Goal: Transaction & Acquisition: Purchase product/service

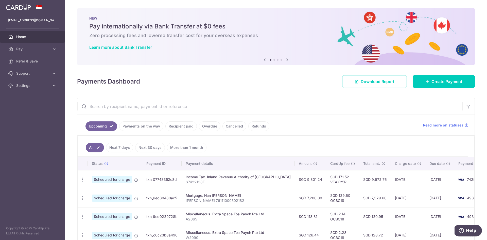
click at [181, 127] on link "Recipient paid" at bounding box center [181, 126] width 31 height 10
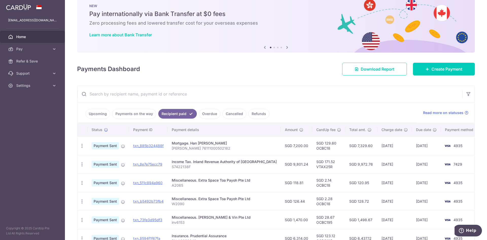
scroll to position [18, 0]
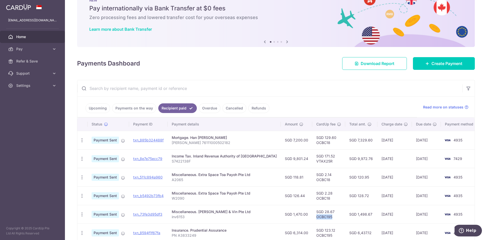
drag, startPoint x: 306, startPoint y: 217, endPoint x: 322, endPoint y: 217, distance: 16.2
click at [322, 217] on td "SGD 28.67 OCBC195" at bounding box center [329, 214] width 33 height 19
copy td "OCBC195"
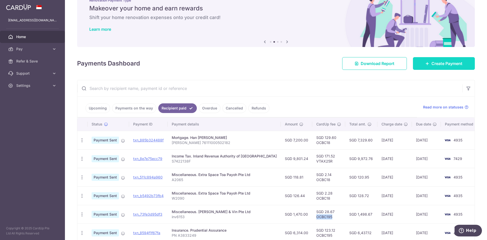
click at [439, 62] on span "Create Payment" at bounding box center [447, 63] width 31 height 6
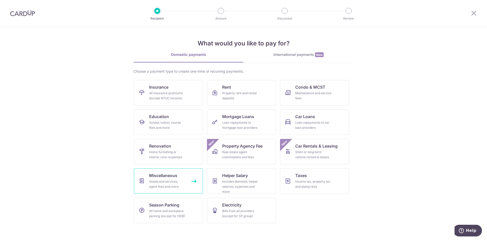
click at [165, 178] on link "Miscellaneous Goods and services, agent fees and more" at bounding box center [168, 180] width 69 height 25
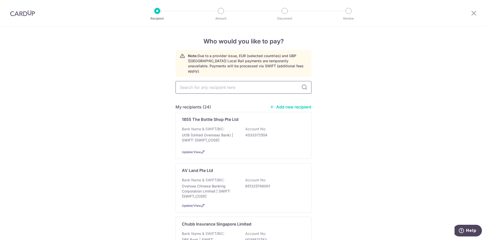
click at [258, 84] on input "text" at bounding box center [244, 87] width 136 height 13
click at [223, 84] on input "text" at bounding box center [244, 87] width 136 height 13
type input "IN"
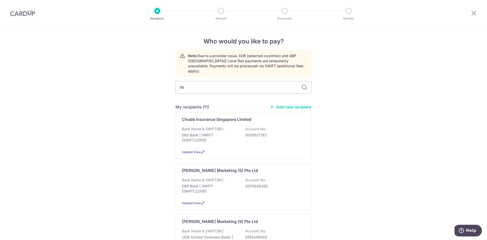
type input "I"
click at [292, 104] on link "Add new recipient" at bounding box center [291, 106] width 42 height 5
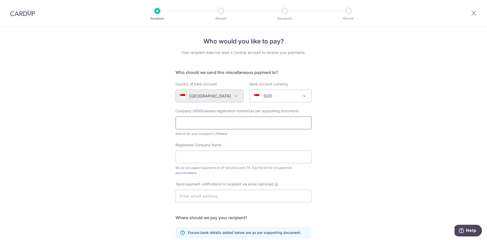
click at [231, 122] on input "text" at bounding box center [244, 123] width 136 height 13
type input "53349631D"
click at [196, 160] on input "Registered Company Name" at bounding box center [244, 157] width 136 height 13
type input "INTERIOR"
click at [331, 186] on div "Who would you like to pay? Your recipient does not need a CardUp account to rec…" at bounding box center [243, 184] width 487 height 315
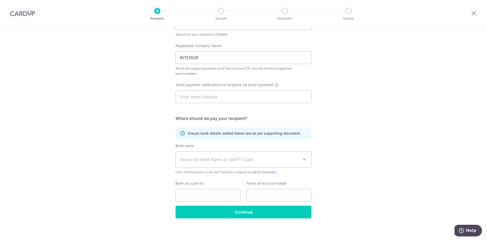
scroll to position [102, 0]
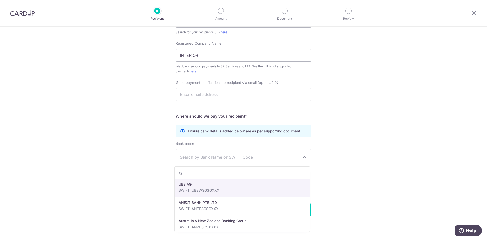
click at [201, 159] on span "Search by Bank Name or SWIFT Code" at bounding box center [239, 157] width 119 height 6
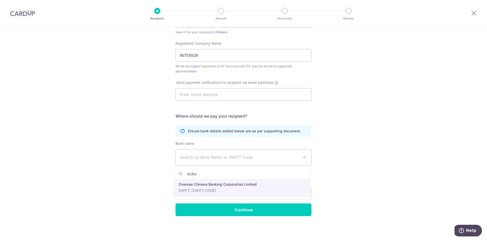
type input "ocbc"
select select "12"
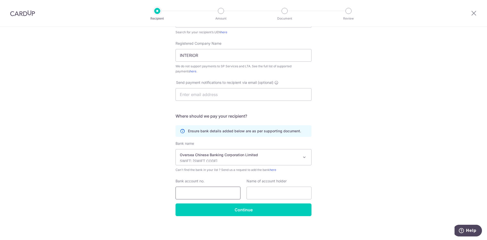
click at [197, 191] on input "Bank account no." at bounding box center [208, 193] width 65 height 13
paste input "642129332001"
type input "642129332001"
click at [261, 189] on input "text" at bounding box center [279, 193] width 65 height 13
type input "INTERIOR"
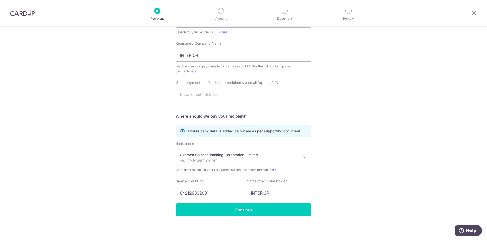
click at [370, 200] on div "Who would you like to pay? Your recipient does not need a CardUp account to rec…" at bounding box center [243, 82] width 487 height 315
click at [263, 206] on input "Continue" at bounding box center [244, 209] width 136 height 13
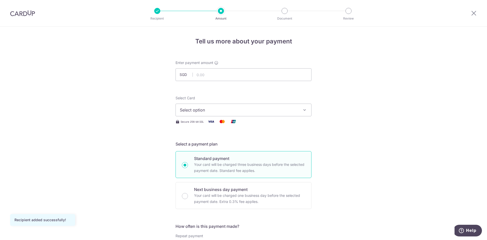
click at [251, 109] on span "Select option" at bounding box center [239, 110] width 118 height 6
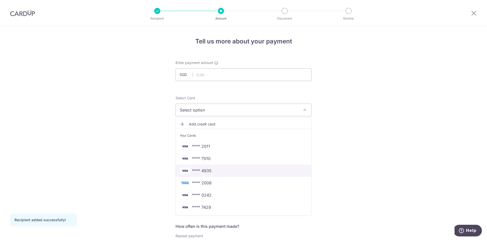
drag, startPoint x: 218, startPoint y: 174, endPoint x: 220, endPoint y: 150, distance: 23.4
click at [218, 174] on link "**** 4935" at bounding box center [244, 171] width 136 height 12
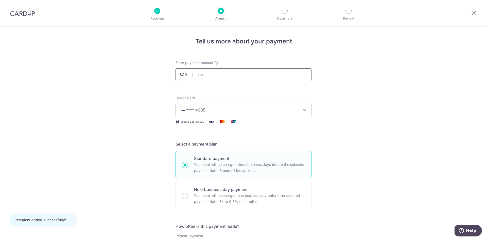
click at [218, 75] on input "text" at bounding box center [244, 74] width 136 height 13
type input "1,000.00"
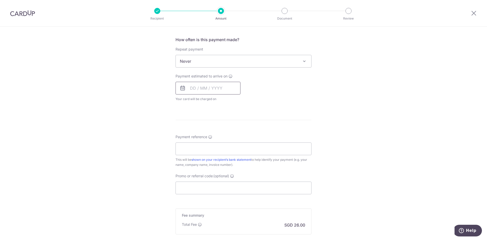
click at [186, 88] on input "text" at bounding box center [208, 88] width 65 height 13
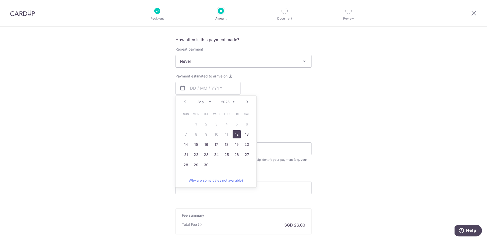
click at [236, 134] on link "12" at bounding box center [237, 134] width 8 height 8
type input "12/09/2025"
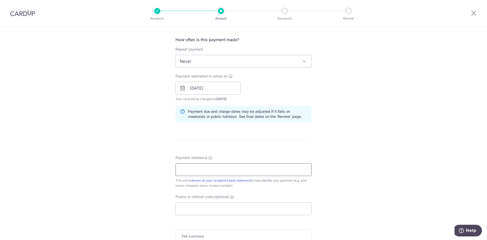
click at [193, 167] on input "Payment reference" at bounding box center [244, 169] width 136 height 13
type input "R3632"
click at [255, 209] on input "Promo or referral code (optional)" at bounding box center [244, 208] width 136 height 13
type input "v"
paste input "642129332001"
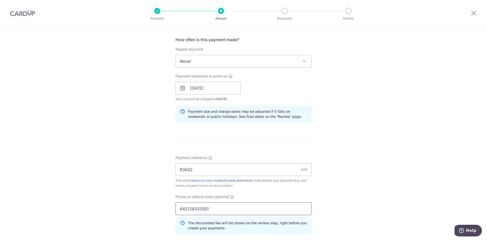
drag, startPoint x: 215, startPoint y: 209, endPoint x: 127, endPoint y: 204, distance: 88.0
click at [130, 204] on div "Tell us more about your payment Enter payment amount SGD 1,000.00 1000.00 Recip…" at bounding box center [243, 91] width 487 height 503
type input "OCBC195"
click at [369, 139] on div "Tell us more about your payment Enter payment amount SGD 1,000.00 1000.00 Recip…" at bounding box center [243, 91] width 487 height 503
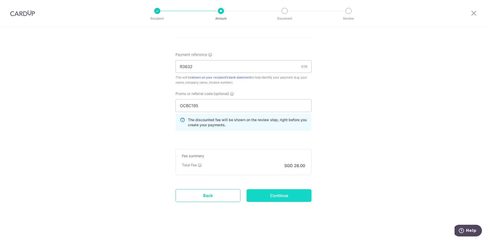
click at [282, 194] on input "Continue" at bounding box center [279, 195] width 65 height 13
type input "Create Schedule"
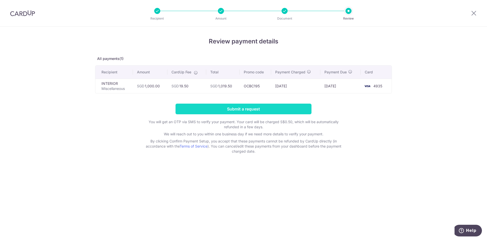
click at [260, 112] on input "Submit a request" at bounding box center [244, 109] width 136 height 11
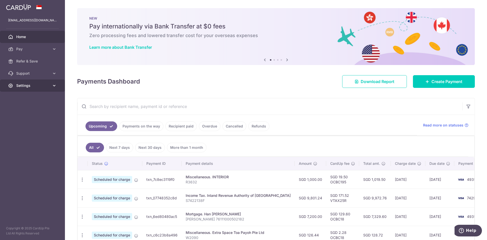
click at [55, 83] on icon at bounding box center [54, 85] width 5 height 5
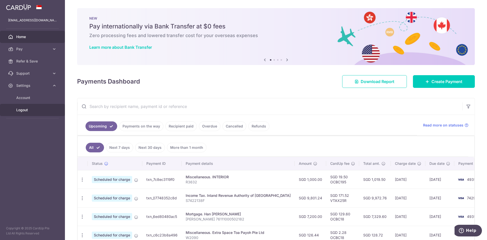
click at [28, 110] on span "Logout" at bounding box center [33, 109] width 34 height 5
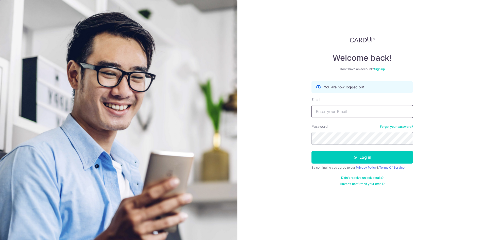
click at [338, 109] on input "Email" at bounding box center [363, 111] width 102 height 13
type input "[EMAIL_ADDRESS][DOMAIN_NAME]"
click at [312, 151] on button "Log in" at bounding box center [363, 157] width 102 height 13
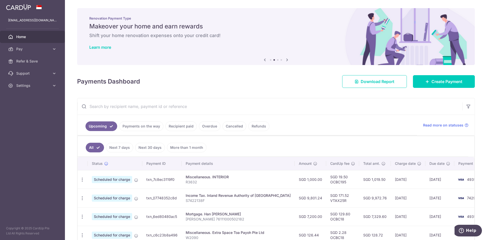
click at [480, 63] on div "× Pause Schedule Pause all future payments in this series Pause just this one p…" at bounding box center [276, 120] width 422 height 240
click at [38, 86] on span "Settings" at bounding box center [33, 85] width 34 height 5
click at [29, 107] on link "Logout" at bounding box center [32, 110] width 65 height 12
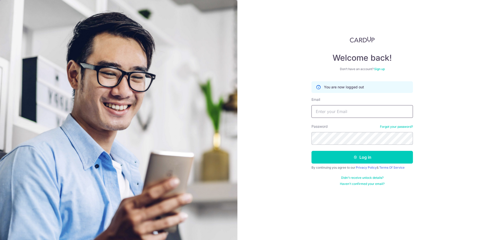
click at [328, 109] on input "Email" at bounding box center [363, 111] width 102 height 13
type input "[EMAIL_ADDRESS][DOMAIN_NAME]"
click at [312, 151] on button "Log in" at bounding box center [363, 157] width 102 height 13
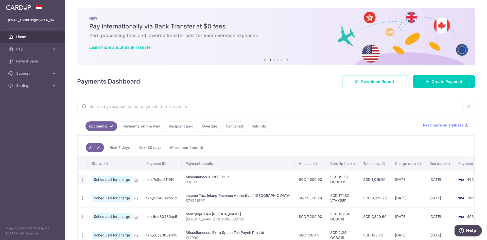
click at [83, 179] on icon "button" at bounding box center [82, 179] width 5 height 5
click at [101, 195] on span "Update payment" at bounding box center [109, 193] width 35 height 6
radio input "true"
type input "1,000.00"
type input "12/09/2025"
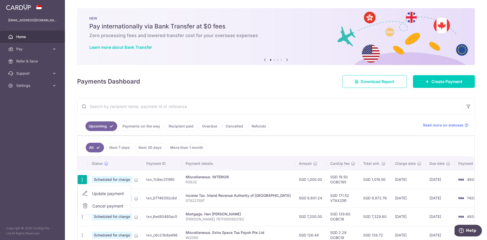
type input "R3632"
type input "OCBC195"
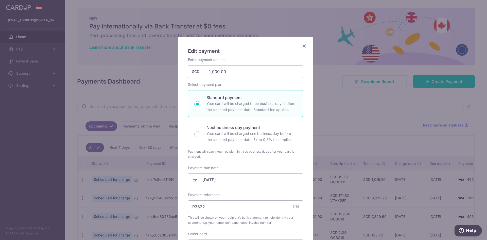
click at [301, 45] on icon "Close" at bounding box center [304, 46] width 6 height 6
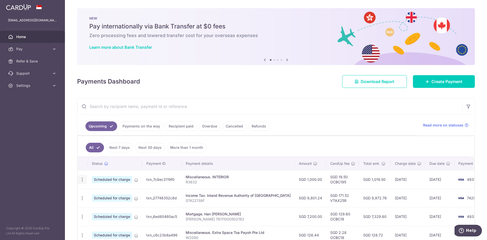
click at [83, 180] on icon "button" at bounding box center [82, 179] width 5 height 5
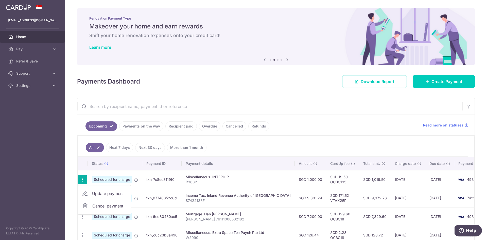
click at [88, 203] on icon at bounding box center [85, 206] width 6 height 6
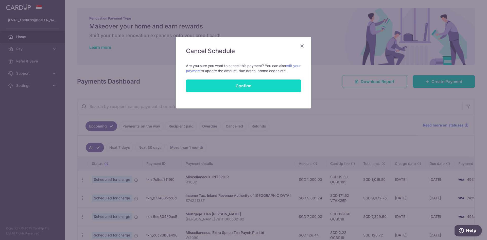
click at [282, 85] on button "Confirm" at bounding box center [243, 85] width 115 height 13
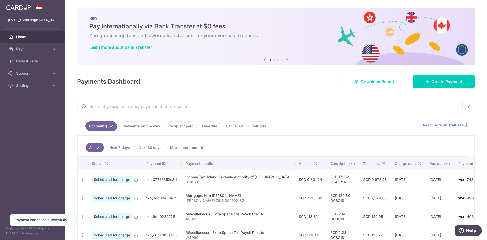
click at [446, 77] on link "Create Payment" at bounding box center [444, 81] width 62 height 13
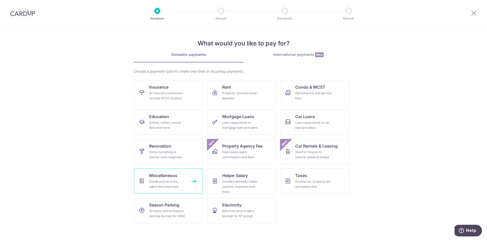
click at [151, 177] on span "Miscellaneous" at bounding box center [163, 175] width 28 height 6
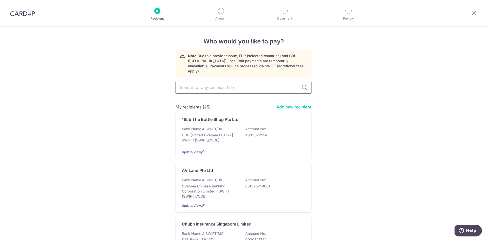
click at [223, 81] on input "text" at bounding box center [244, 87] width 136 height 13
click at [281, 104] on link "Add new recipient" at bounding box center [291, 106] width 42 height 5
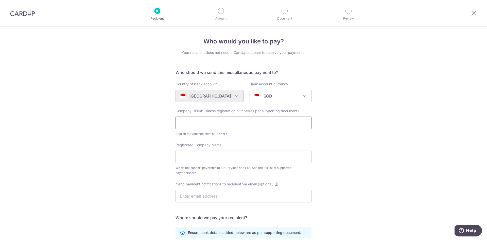
click at [233, 120] on input "text" at bounding box center [244, 123] width 136 height 13
click at [225, 135] on link "here" at bounding box center [224, 134] width 7 height 4
click at [262, 122] on input "text" at bounding box center [244, 123] width 136 height 13
type input "53349631D"
click at [365, 123] on div "Who would you like to pay? Your recipient does not need a CardUp account to rec…" at bounding box center [243, 184] width 487 height 315
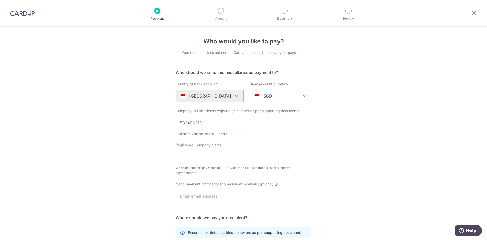
click at [210, 157] on input "Registered Company Name" at bounding box center [244, 157] width 136 height 13
type input "IINTERIOR"
click at [383, 182] on div "Who would you like to pay? Your recipient does not need a CardUp account to rec…" at bounding box center [243, 184] width 487 height 315
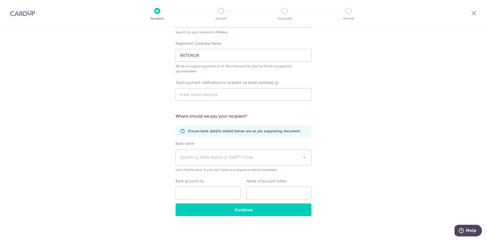
click at [277, 160] on span "Search by Bank Name or SWIFT Code" at bounding box center [244, 157] width 136 height 16
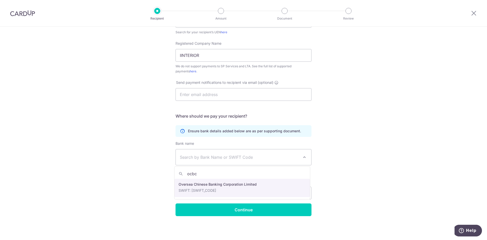
type input "ocbc"
select select "12"
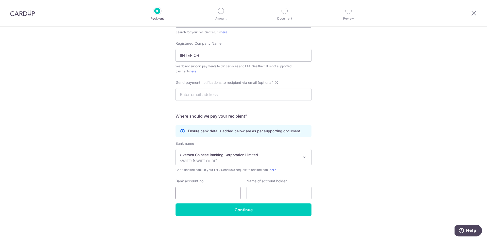
drag, startPoint x: 194, startPoint y: 193, endPoint x: 197, endPoint y: 188, distance: 5.6
click at [194, 193] on input "Bank account no." at bounding box center [208, 193] width 65 height 13
paste input "642129332001"
type input "642129332001"
click at [270, 194] on input "text" at bounding box center [279, 193] width 65 height 13
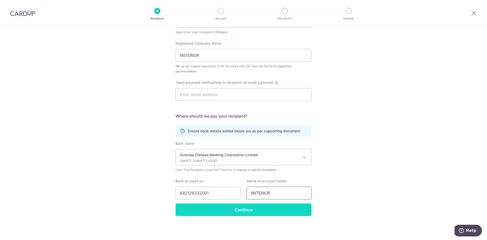
type input "IINTERIOR"
click at [259, 208] on input "Continue" at bounding box center [244, 209] width 136 height 13
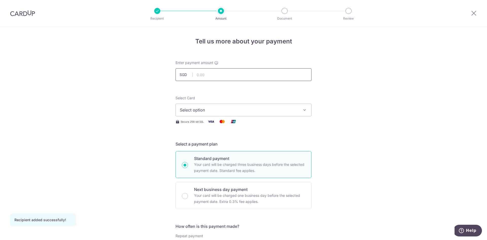
click at [226, 74] on input "text" at bounding box center [244, 74] width 136 height 13
type input "1,000.00"
click at [266, 113] on span "Select option" at bounding box center [239, 110] width 118 height 6
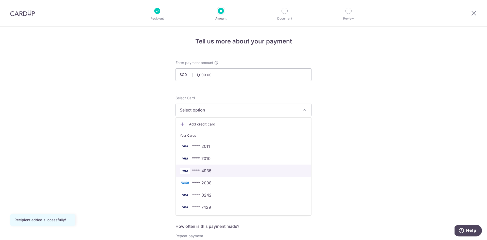
drag, startPoint x: 216, startPoint y: 174, endPoint x: 239, endPoint y: 175, distance: 23.4
click at [216, 174] on link "**** 4935" at bounding box center [244, 171] width 136 height 12
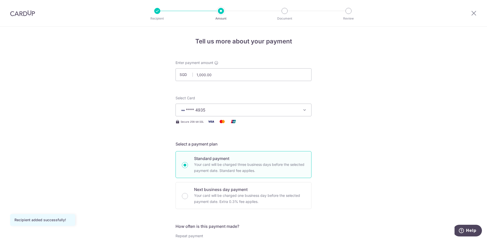
scroll to position [187, 0]
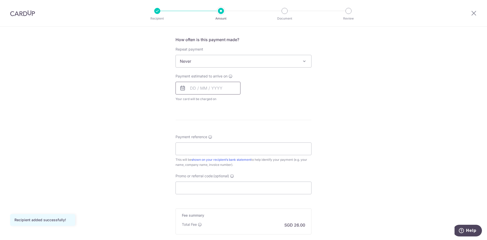
click at [190, 88] on input "text" at bounding box center [208, 88] width 65 height 13
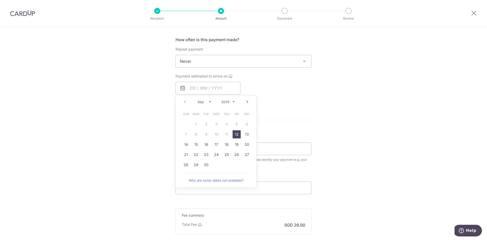
click at [235, 132] on link "12" at bounding box center [237, 134] width 8 height 8
type input "[DATE]"
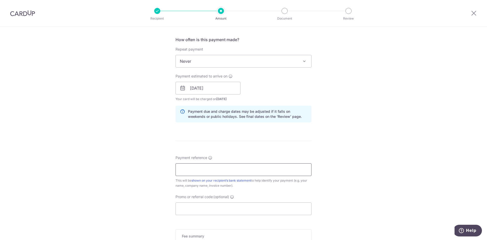
click at [203, 167] on input "Payment reference" at bounding box center [244, 169] width 136 height 13
type input "R2521"
click at [238, 206] on input "Promo or referral code (optional)" at bounding box center [244, 208] width 136 height 13
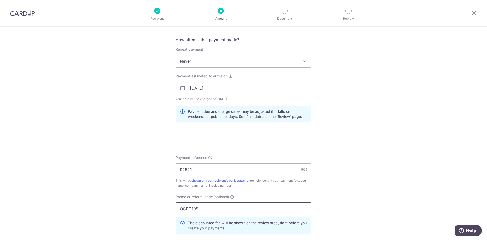
type input "OCBC195"
click at [402, 123] on div "Tell us more about your payment Enter payment amount SGD 1,000.00 1000.00 Recip…" at bounding box center [243, 91] width 487 height 503
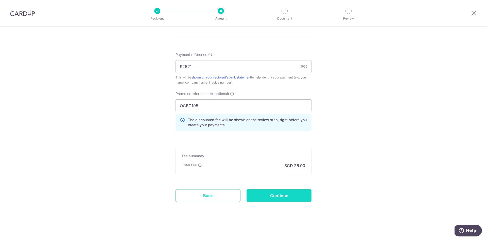
click at [272, 197] on input "Continue" at bounding box center [279, 195] width 65 height 13
type input "Create Schedule"
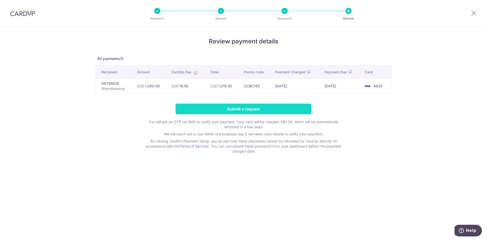
click at [271, 107] on input "Submit a request" at bounding box center [244, 109] width 136 height 11
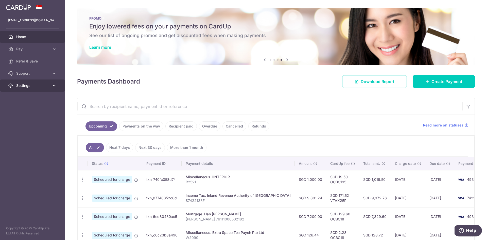
click at [42, 85] on span "Settings" at bounding box center [33, 85] width 34 height 5
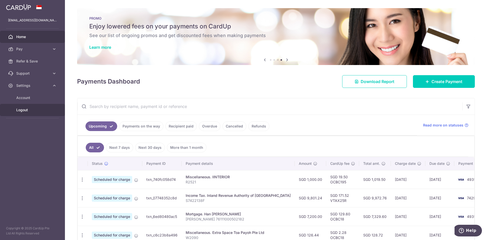
click at [33, 112] on span "Logout" at bounding box center [33, 109] width 34 height 5
